Goal: Entertainment & Leisure: Consume media (video, audio)

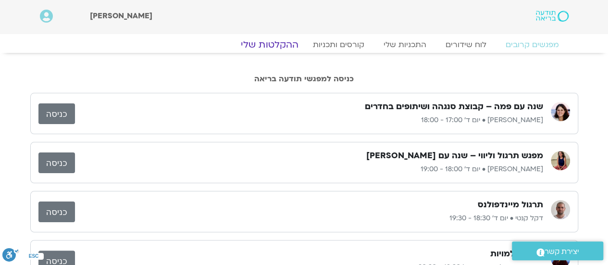
click at [268, 42] on link "ההקלטות שלי" at bounding box center [269, 45] width 81 height 12
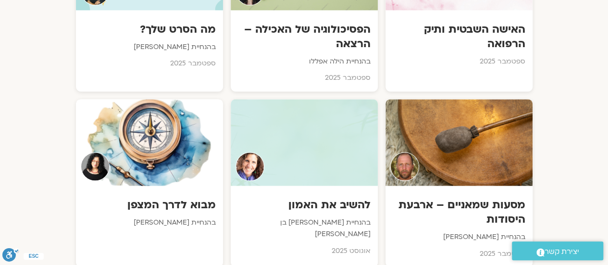
scroll to position [654, 0]
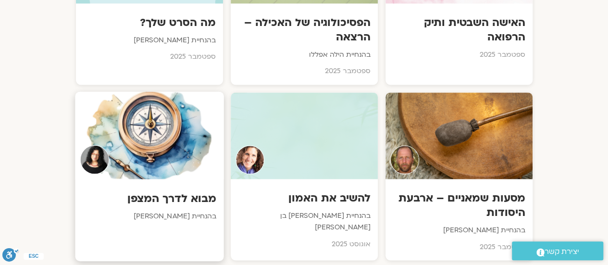
click at [191, 191] on h3 "מבוא לדרך המצפן" at bounding box center [149, 198] width 134 height 15
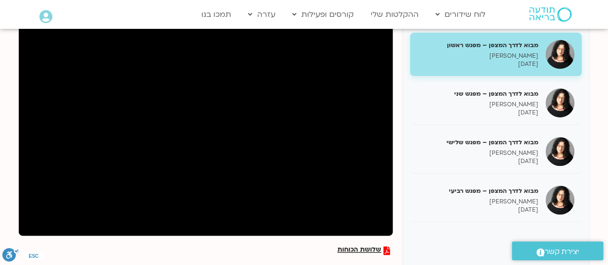
scroll to position [135, 0]
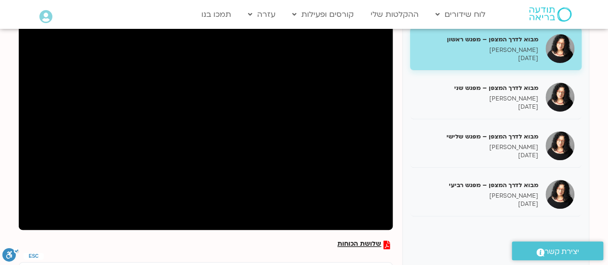
click at [433, 216] on div "מבוא לדרך המצפן – מפגש ראשון ארנינה קשתן 14/08/2025 מבוא לדרך המצפן – מפגש שני …" at bounding box center [495, 187] width 187 height 336
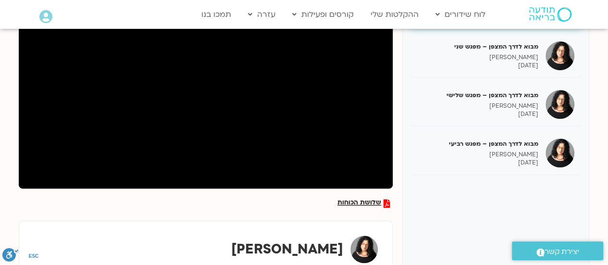
scroll to position [179, 0]
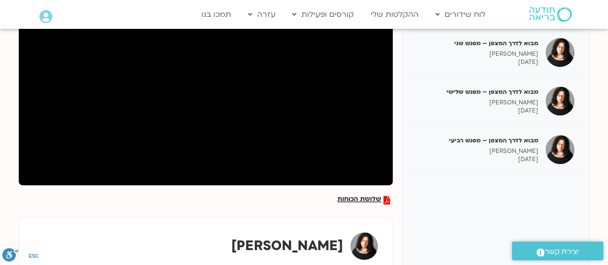
click at [354, 198] on span "שלושת הכוחות" at bounding box center [359, 200] width 44 height 9
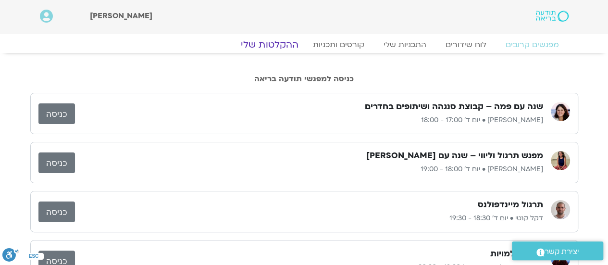
click at [268, 44] on link "ההקלטות שלי" at bounding box center [269, 45] width 81 height 12
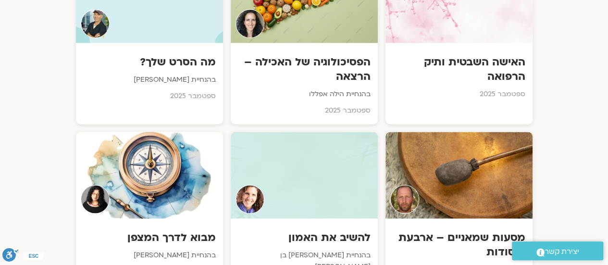
scroll to position [615, 0]
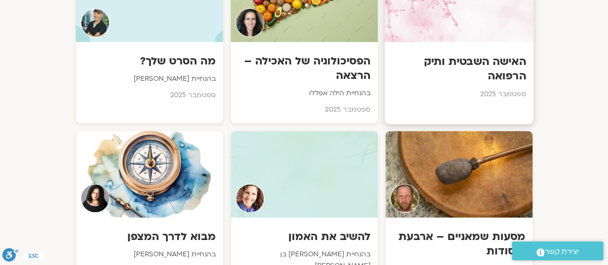
click at [486, 63] on h3 "האישה השבטית ותיק הרפואה" at bounding box center [459, 68] width 134 height 29
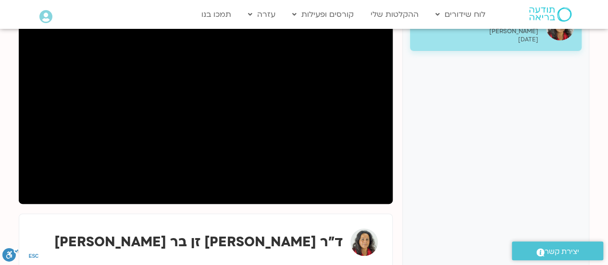
scroll to position [154, 0]
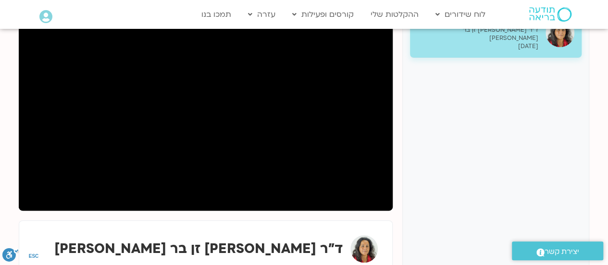
click at [95, 258] on div "ד״ר [PERSON_NAME] זן בר [PERSON_NAME]" at bounding box center [206, 248] width 344 height 27
click at [120, 236] on div "ד״ר [PERSON_NAME] זן בר [PERSON_NAME]" at bounding box center [206, 248] width 344 height 27
